Goal: Transaction & Acquisition: Purchase product/service

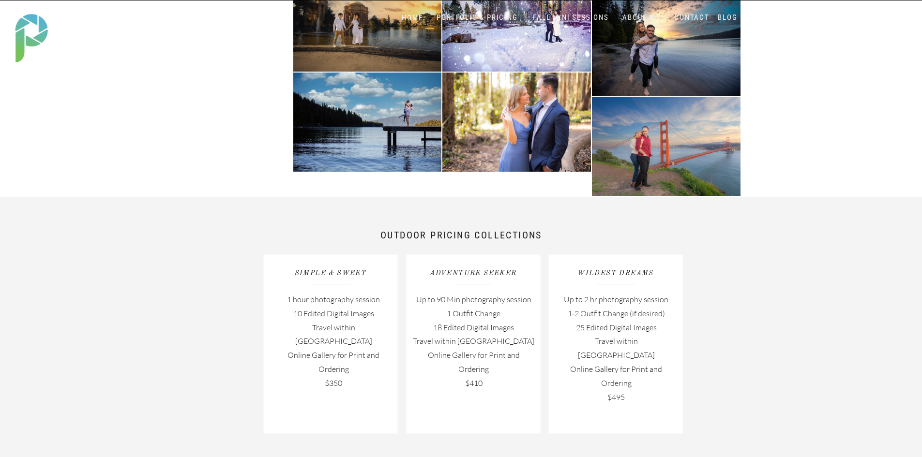
scroll to position [1307, 0]
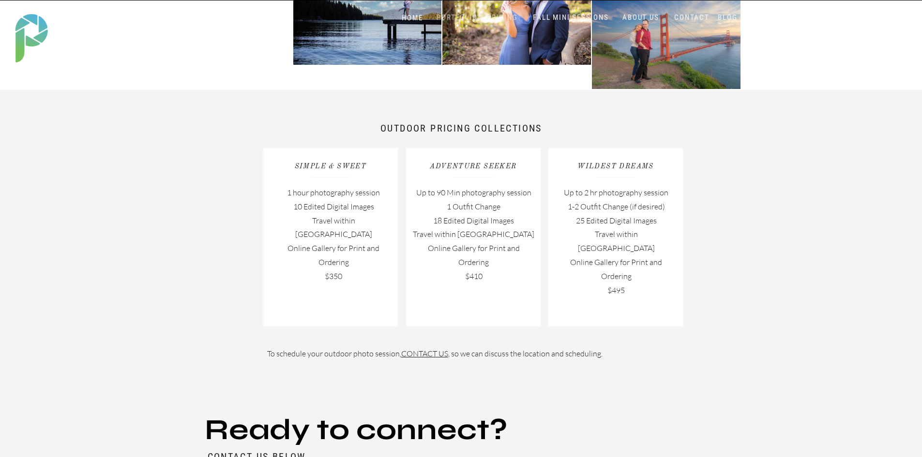
click at [445, 15] on nav "PORTFOLIO & PRICING" at bounding box center [477, 17] width 89 height 9
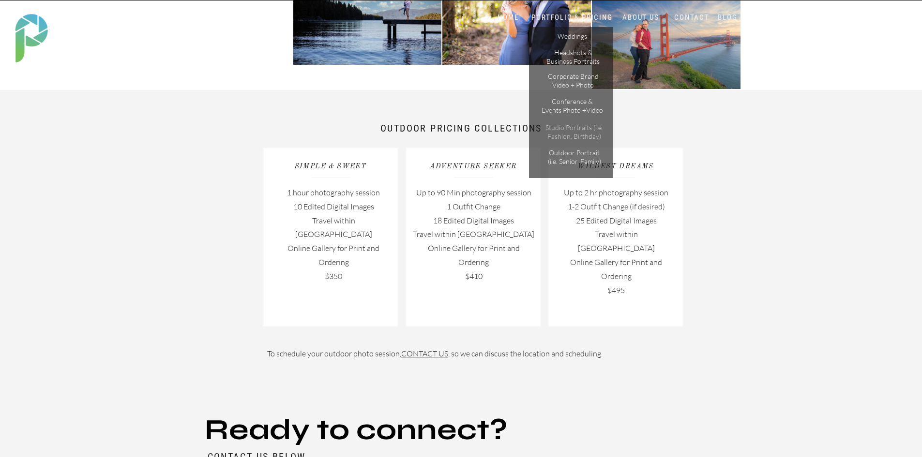
click at [564, 129] on p "Studio Portraits (i.e. Fashion, Birthday)" at bounding box center [574, 131] width 65 height 17
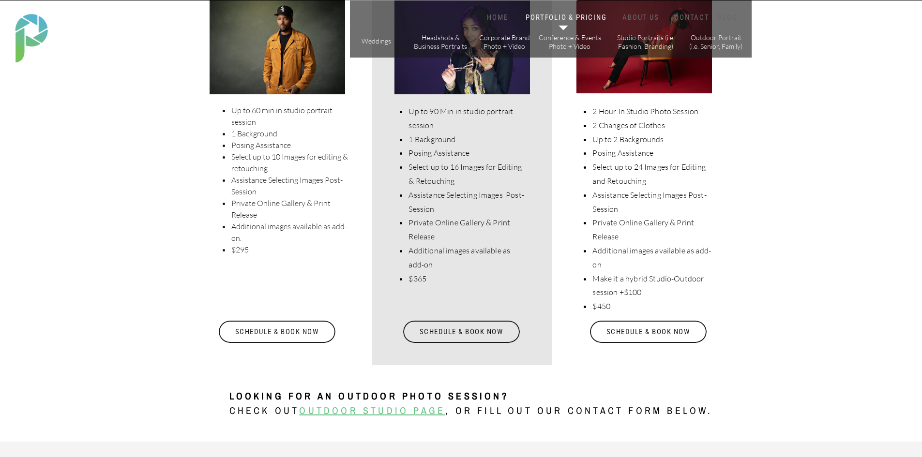
scroll to position [1984, 0]
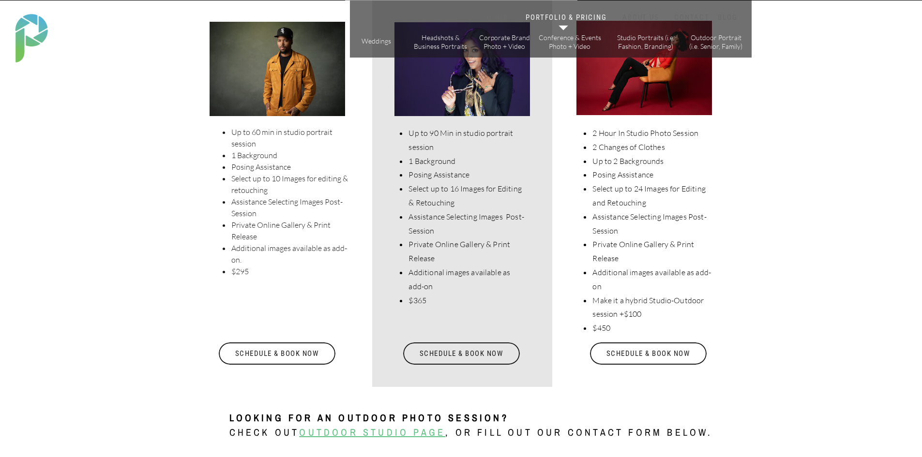
drag, startPoint x: 232, startPoint y: 133, endPoint x: 288, endPoint y: 286, distance: 162.8
click at [288, 273] on div "Up to 60 min in studio portrait session 1 Background Posing Assistance Select u…" at bounding box center [282, 199] width 140 height 147
click at [287, 273] on div "Up to 60 min in studio portrait session 1 Background Posing Assistance Select u…" at bounding box center [282, 199] width 140 height 147
drag, startPoint x: 294, startPoint y: 303, endPoint x: 240, endPoint y: 269, distance: 64.0
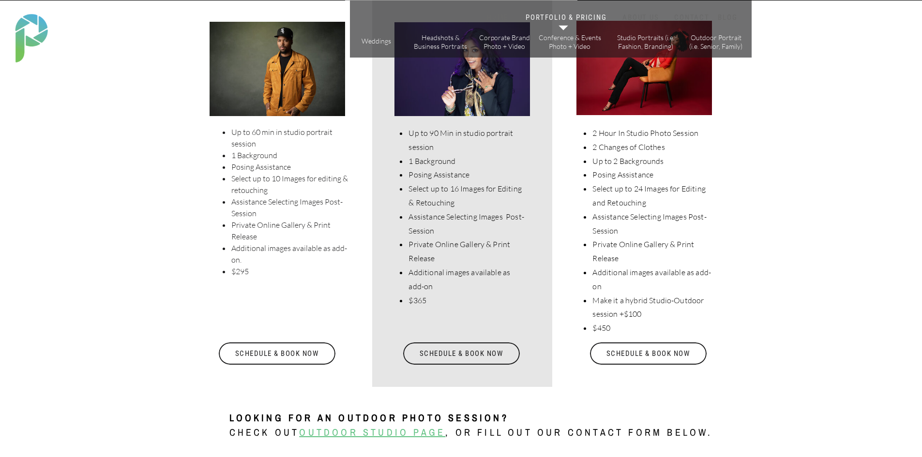
click at [254, 276] on li "$295" at bounding box center [291, 272] width 121 height 12
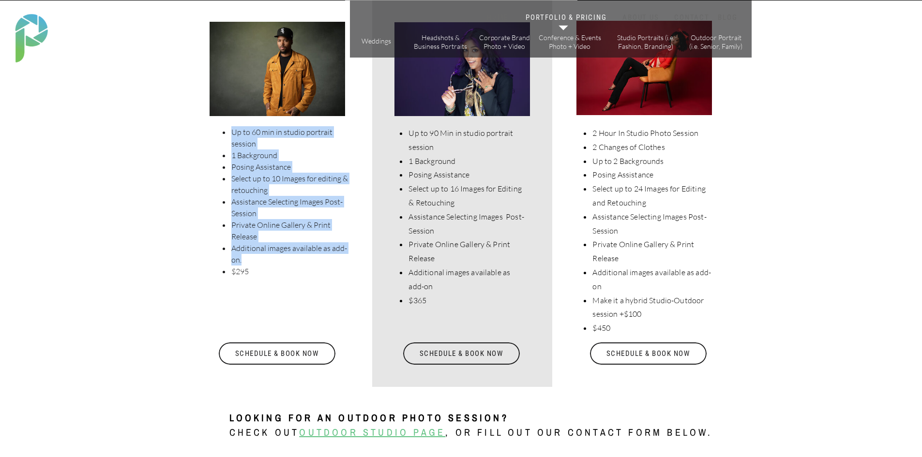
drag, startPoint x: 295, startPoint y: 284, endPoint x: 243, endPoint y: 261, distance: 56.3
click at [242, 260] on div "Up to 60 min in studio portrait session 1 Background Posing Assistance Select u…" at bounding box center [282, 199] width 140 height 147
click at [249, 273] on li "$295" at bounding box center [291, 272] width 121 height 12
